Goal: Task Accomplishment & Management: Manage account settings

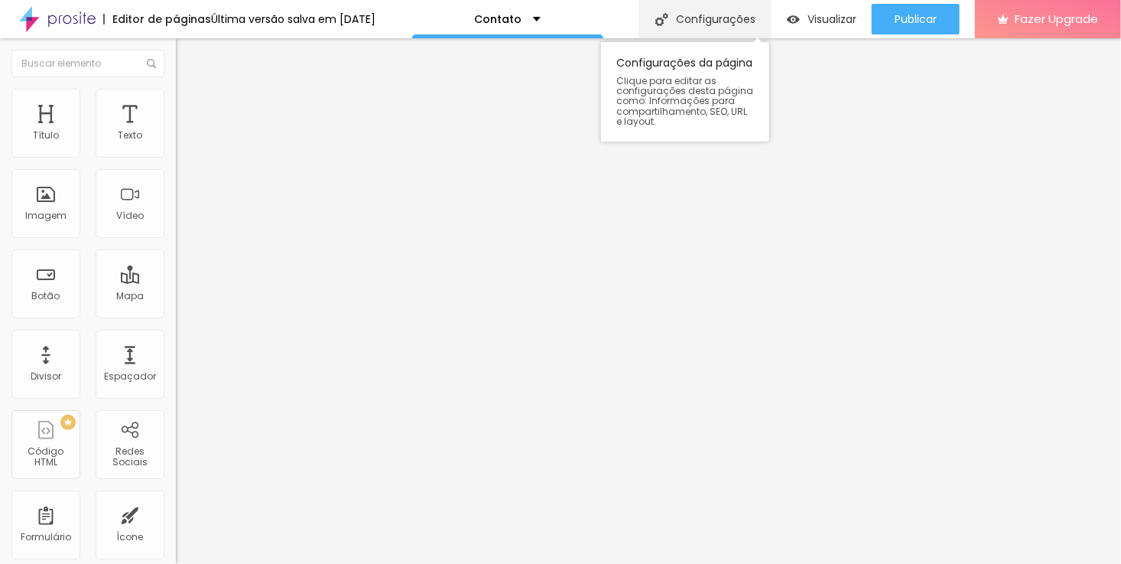
click at [670, 23] on div "Configurações" at bounding box center [706, 19] width 132 height 38
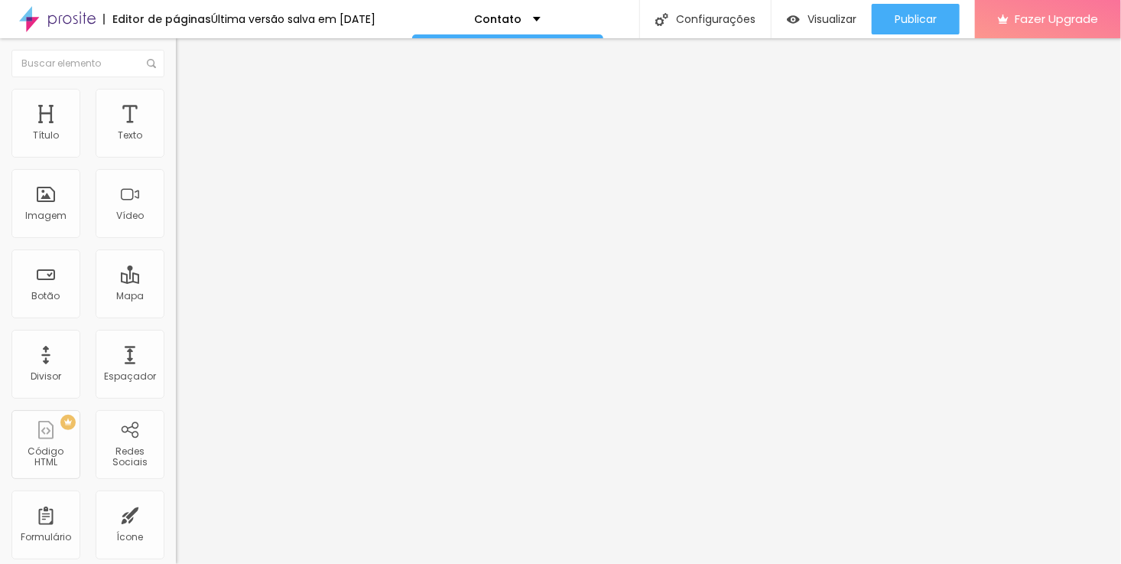
type input "C"
type input "[PERSON_NAME] da Silveira"
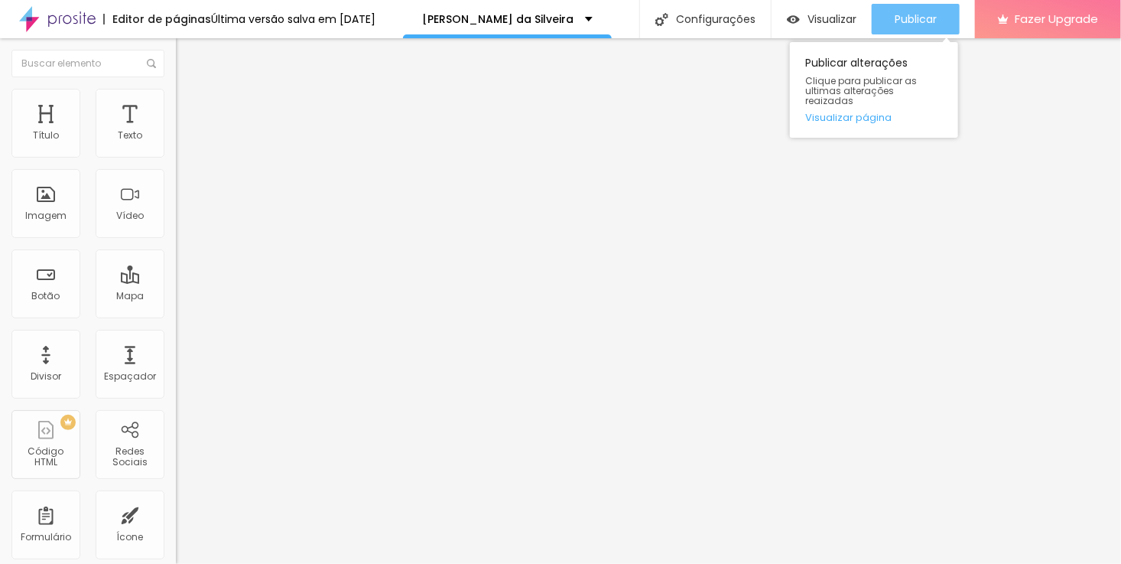
click at [883, 15] on button "Publicar" at bounding box center [916, 19] width 88 height 31
